Goal: Task Accomplishment & Management: Use online tool/utility

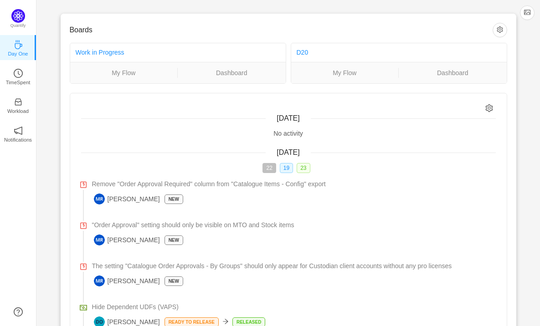
click at [50, 56] on div "Boards Work in Progress My Flow Dashboard D20 My Flow Dashboard [DATE] No activ…" at bounding box center [288, 225] width 504 height 451
click at [18, 72] on icon "icon: clock-circle" at bounding box center [19, 73] width 2 height 4
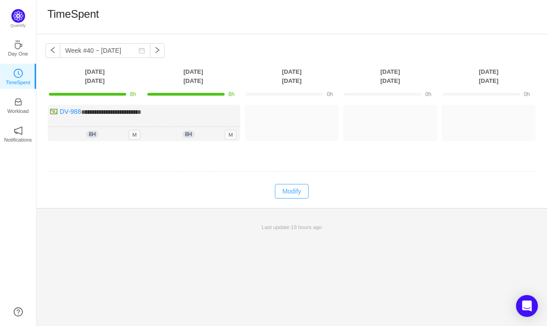
click at [293, 190] on button "Modify" at bounding box center [291, 191] width 33 height 15
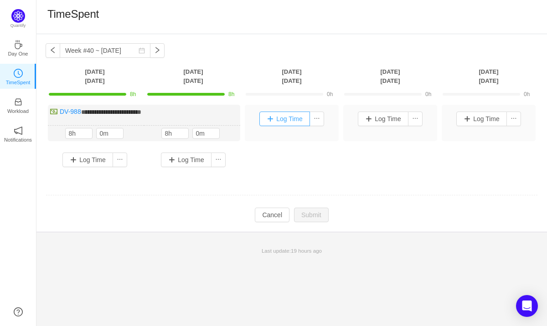
click at [287, 119] on button "Log Time" at bounding box center [284, 119] width 51 height 15
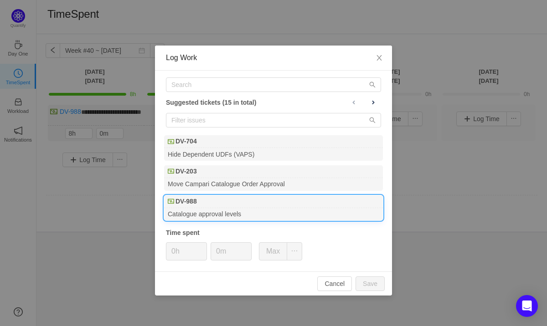
click at [257, 204] on div "DV-988" at bounding box center [273, 201] width 219 height 13
click at [370, 286] on button "Save" at bounding box center [369, 284] width 29 height 15
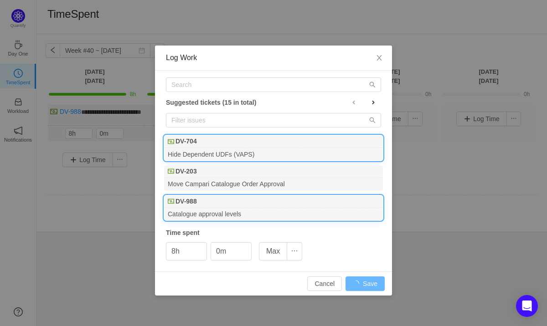
type input "0h"
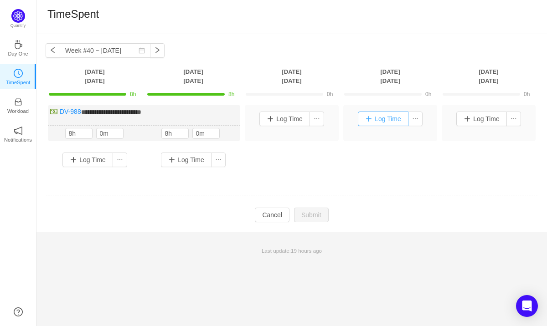
click at [388, 119] on button "Log Time" at bounding box center [383, 119] width 51 height 15
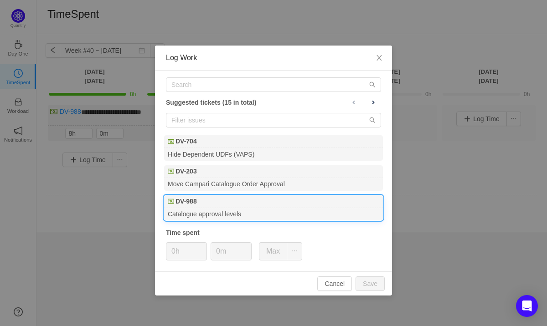
click at [226, 204] on div "DV-988" at bounding box center [273, 201] width 219 height 13
click at [371, 284] on button "Save" at bounding box center [369, 284] width 29 height 15
type input "0h"
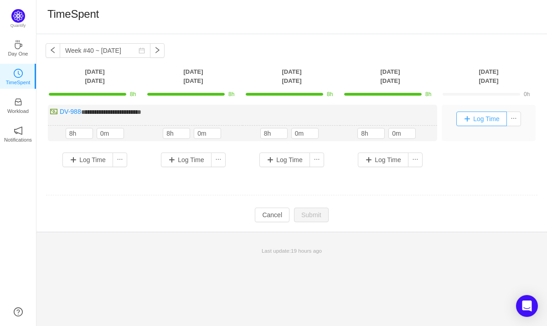
click at [482, 118] on button "Log Time" at bounding box center [481, 119] width 51 height 15
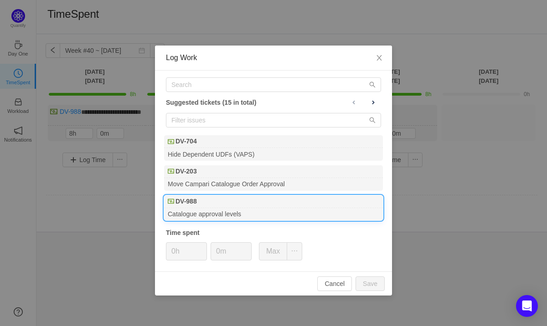
click at [200, 212] on div "Catalogue approval levels" at bounding box center [273, 214] width 219 height 12
click at [373, 285] on button "Save" at bounding box center [369, 284] width 29 height 15
type input "0h"
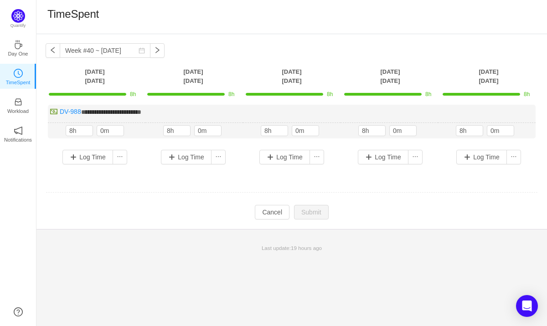
click at [138, 211] on td "Modify Cancel Submit" at bounding box center [292, 212] width 492 height 15
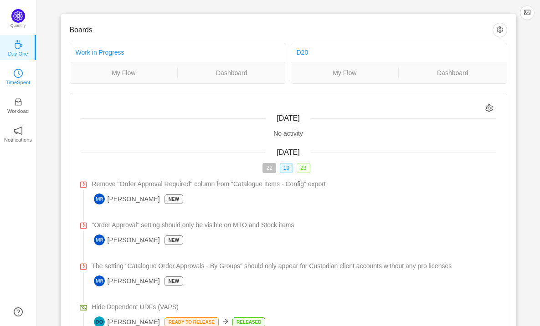
click at [17, 73] on icon "icon: clock-circle" at bounding box center [18, 73] width 9 height 9
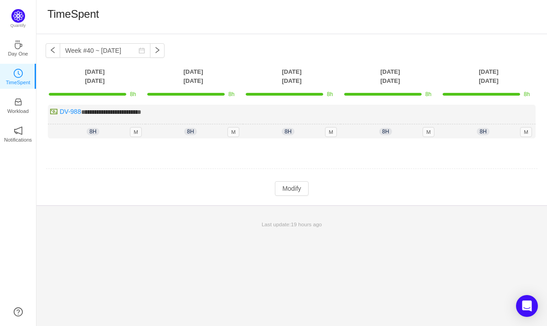
click at [296, 14] on div "TimeSpent" at bounding box center [291, 16] width 489 height 19
